Goal: Navigation & Orientation: Find specific page/section

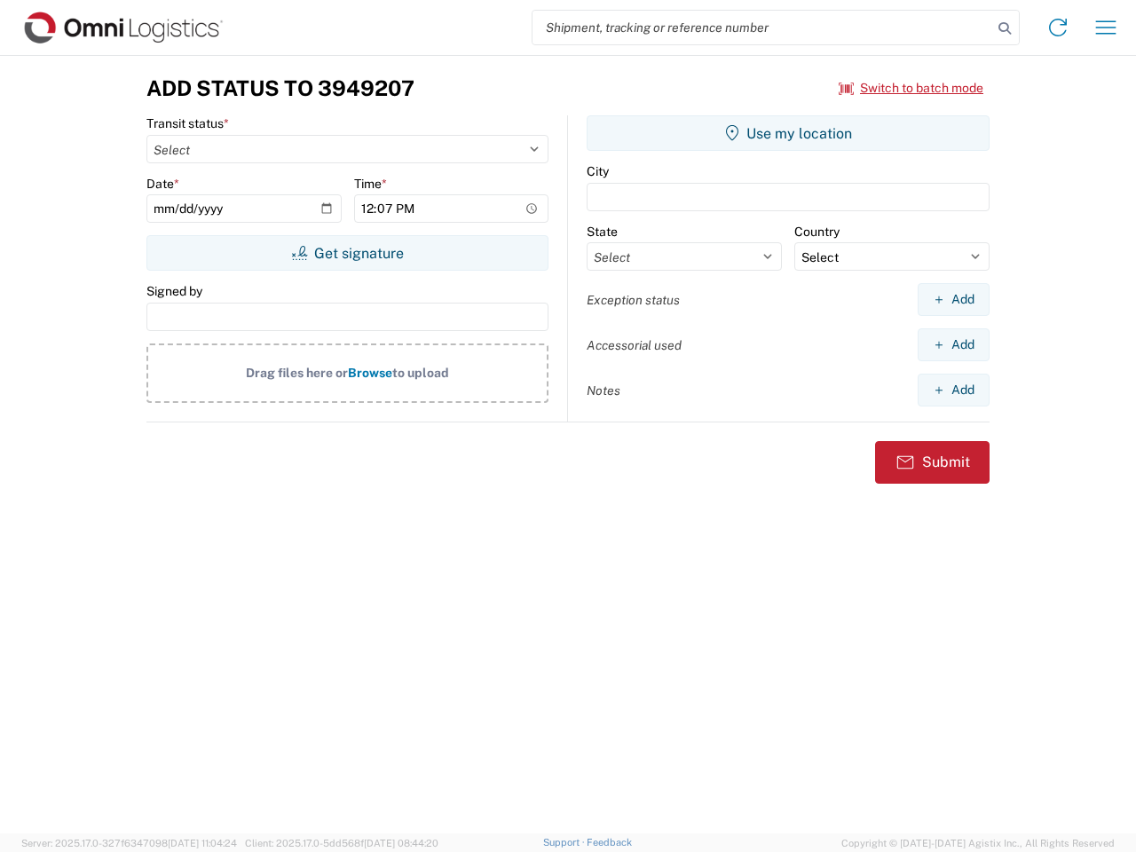
click at [763, 28] on input "search" at bounding box center [763, 28] width 460 height 34
click at [1005, 28] on icon at bounding box center [1004, 28] width 25 height 25
click at [1058, 28] on icon at bounding box center [1058, 27] width 28 height 28
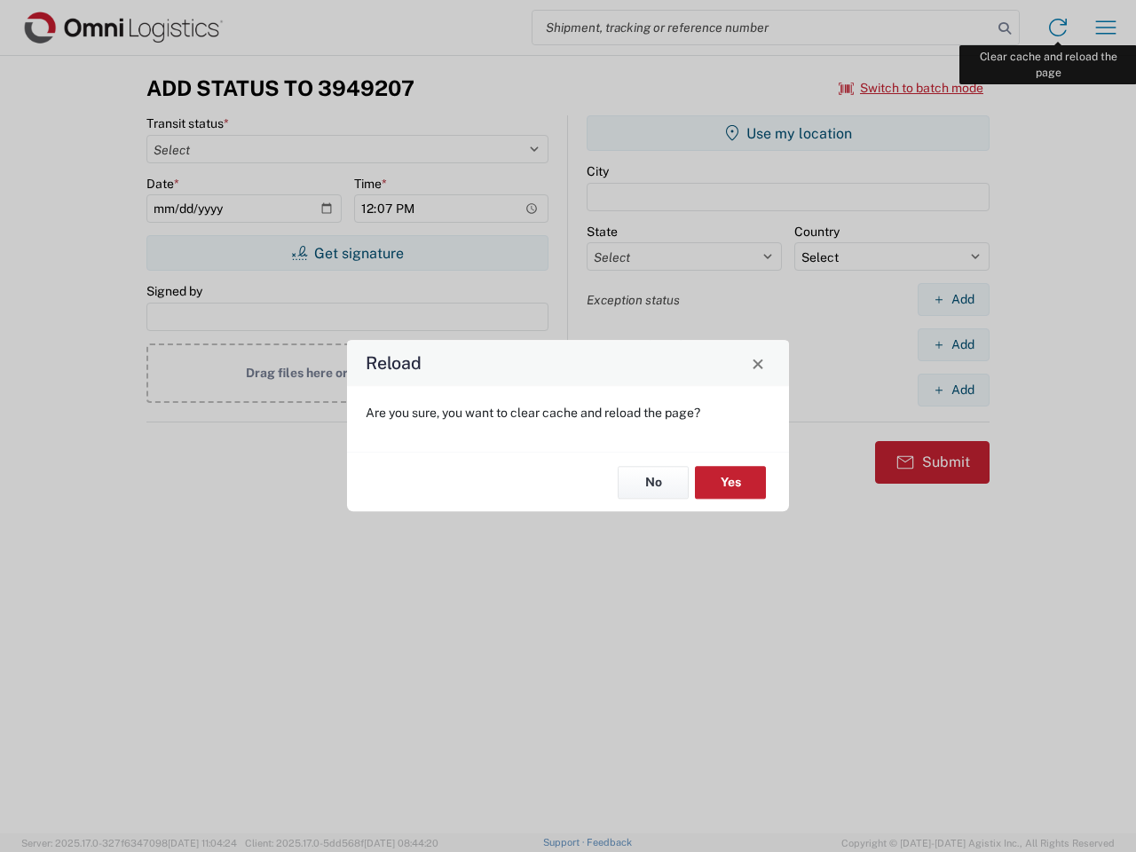
click at [1106, 28] on div "Reload Are you sure, you want to clear cache and reload the page? No Yes" at bounding box center [568, 426] width 1136 height 852
click at [912, 88] on div "Reload Are you sure, you want to clear cache and reload the page? No Yes" at bounding box center [568, 426] width 1136 height 852
click at [347, 253] on div "Reload Are you sure, you want to clear cache and reload the page? No Yes" at bounding box center [568, 426] width 1136 height 852
click at [788, 133] on div "Reload Are you sure, you want to clear cache and reload the page? No Yes" at bounding box center [568, 426] width 1136 height 852
click at [953, 299] on div "Reload Are you sure, you want to clear cache and reload the page? No Yes" at bounding box center [568, 426] width 1136 height 852
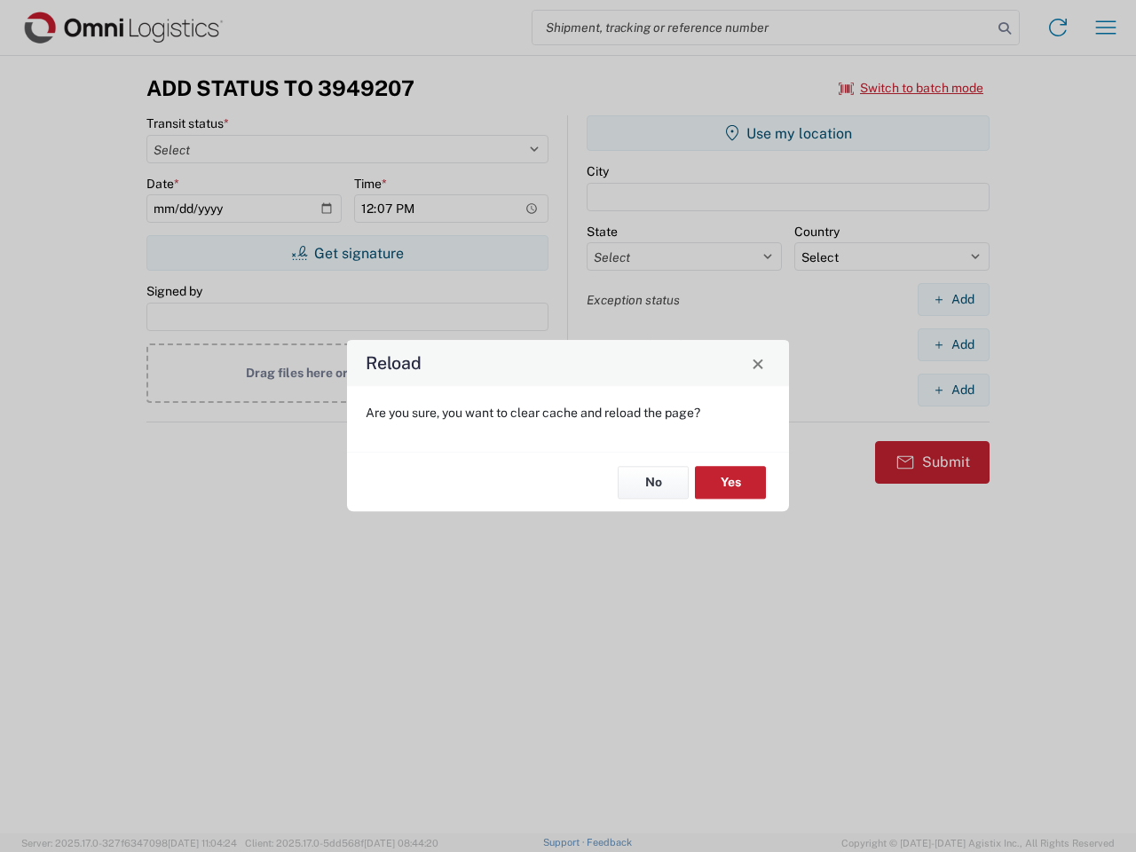
click at [953, 344] on div "Reload Are you sure, you want to clear cache and reload the page? No Yes" at bounding box center [568, 426] width 1136 height 852
click at [953, 390] on div "Reload Are you sure, you want to clear cache and reload the page? No Yes" at bounding box center [568, 426] width 1136 height 852
